Goal: Transaction & Acquisition: Download file/media

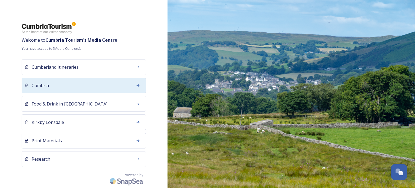
click at [76, 83] on div "Cumbria" at bounding box center [84, 86] width 124 height 16
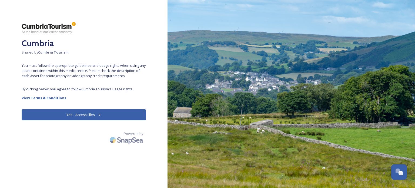
click at [79, 116] on button "Yes - Access Files" at bounding box center [84, 114] width 124 height 11
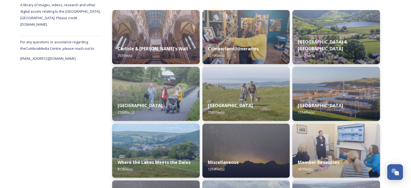
scroll to position [50, 0]
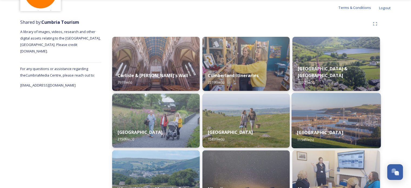
click at [303, 115] on img at bounding box center [335, 120] width 89 height 55
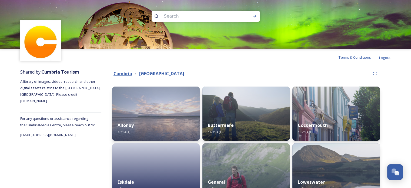
click at [123, 72] on strong "Cumbria" at bounding box center [122, 73] width 19 height 6
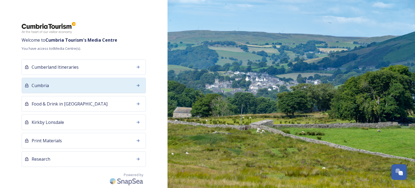
click at [73, 85] on div "Cumbria" at bounding box center [84, 86] width 124 height 16
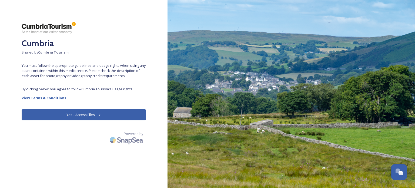
click at [99, 115] on icon at bounding box center [100, 115] width 4 height 4
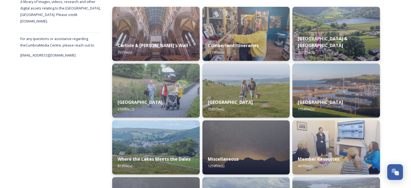
scroll to position [81, 0]
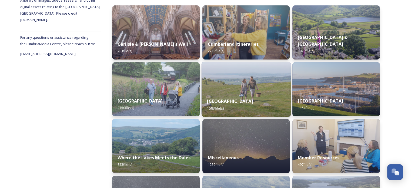
click at [234, 93] on div "Morecambe Bay 1583 file(s)" at bounding box center [245, 104] width 89 height 25
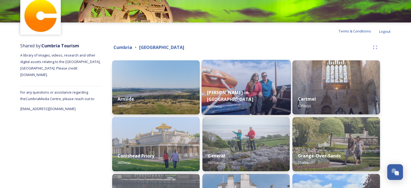
scroll to position [27, 0]
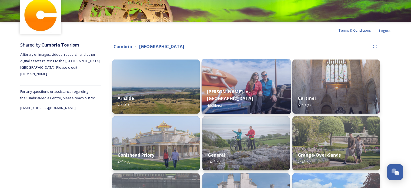
click at [244, 83] on img at bounding box center [245, 86] width 89 height 55
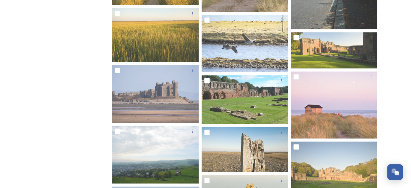
scroll to position [4673, 0]
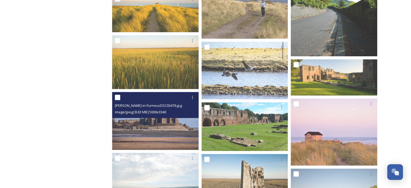
click at [180, 125] on img at bounding box center [155, 121] width 86 height 58
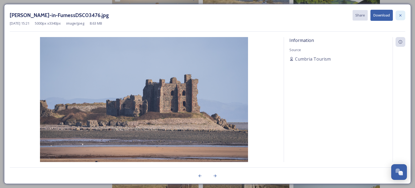
click at [399, 14] on icon at bounding box center [400, 15] width 4 height 4
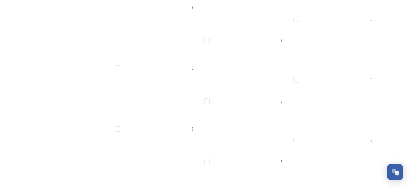
scroll to position [7860, 0]
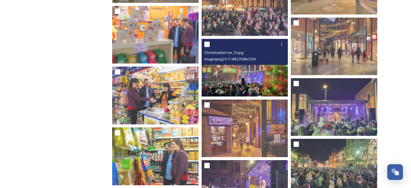
click at [247, 76] on img at bounding box center [244, 68] width 86 height 58
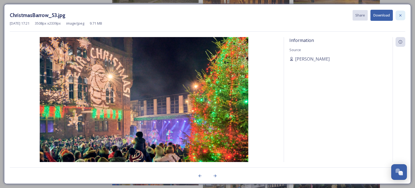
click at [400, 15] on icon at bounding box center [400, 15] width 4 height 4
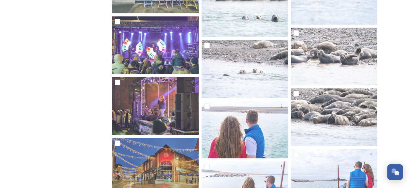
scroll to position [8940, 0]
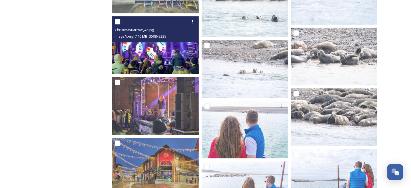
click at [163, 51] on img at bounding box center [155, 45] width 86 height 58
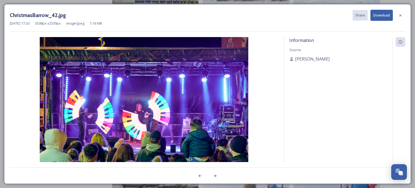
click at [384, 18] on button "Download" at bounding box center [381, 15] width 22 height 11
click at [399, 15] on icon at bounding box center [400, 15] width 4 height 4
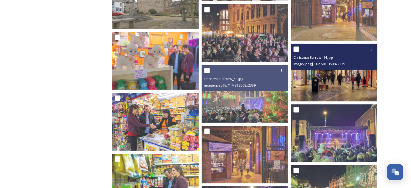
scroll to position [7833, 0]
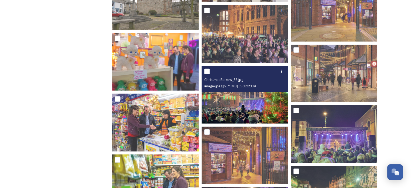
click at [243, 101] on img at bounding box center [244, 95] width 86 height 58
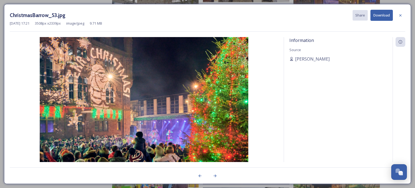
click at [378, 14] on button "Download" at bounding box center [381, 15] width 22 height 11
click at [399, 16] on icon at bounding box center [400, 15] width 4 height 4
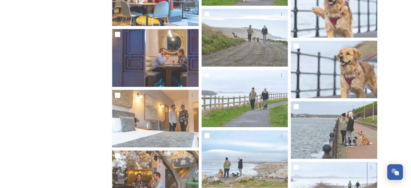
scroll to position [6591, 0]
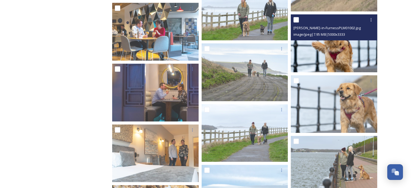
click at [340, 58] on img at bounding box center [334, 43] width 86 height 58
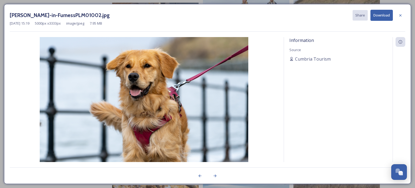
click at [381, 16] on button "Download" at bounding box center [381, 15] width 22 height 11
click at [401, 16] on icon at bounding box center [400, 15] width 4 height 4
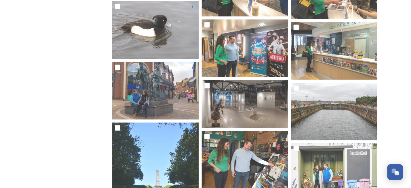
scroll to position [1594, 0]
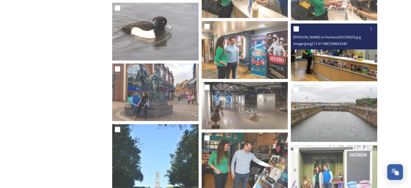
click at [348, 62] on img at bounding box center [334, 52] width 86 height 58
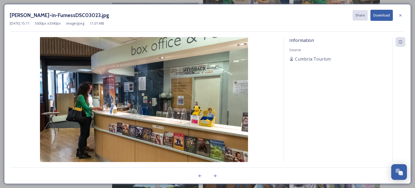
click at [381, 14] on button "Download" at bounding box center [381, 15] width 22 height 11
click at [401, 13] on icon at bounding box center [400, 15] width 4 height 4
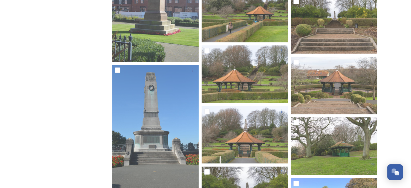
scroll to position [1026, 0]
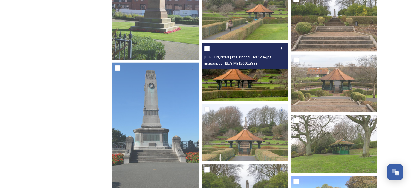
click at [255, 70] on img at bounding box center [244, 72] width 86 height 58
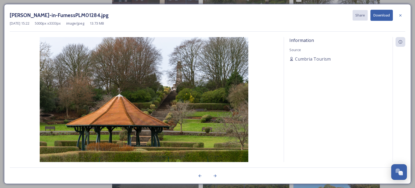
click at [380, 14] on button "Download" at bounding box center [381, 15] width 22 height 11
click at [399, 16] on icon at bounding box center [400, 15] width 4 height 4
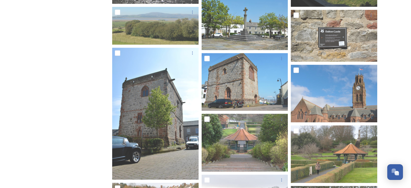
scroll to position [729, 0]
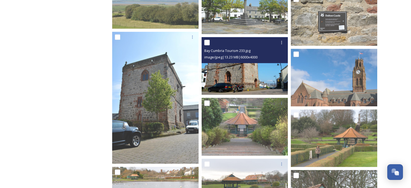
click at [253, 81] on img at bounding box center [244, 66] width 86 height 58
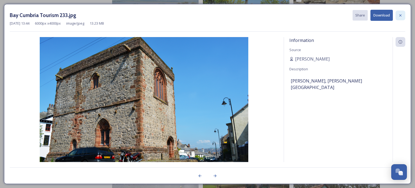
click at [401, 15] on icon at bounding box center [400, 15] width 2 height 2
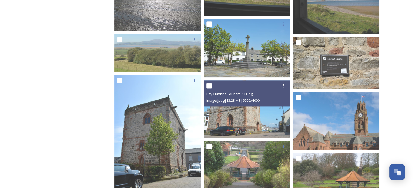
scroll to position [702, 0]
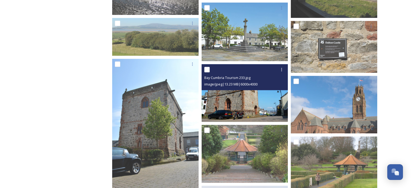
click at [252, 98] on img at bounding box center [244, 93] width 86 height 58
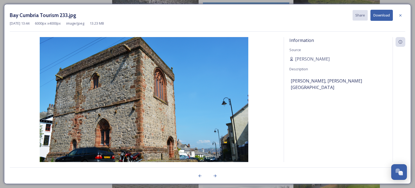
click at [381, 15] on button "Download" at bounding box center [381, 15] width 22 height 11
